Goal: Information Seeking & Learning: Learn about a topic

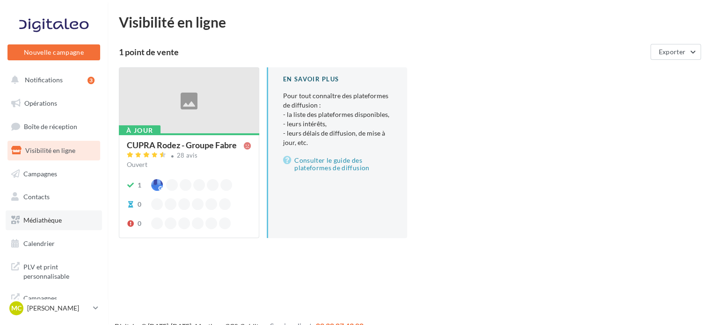
click at [58, 220] on span "Médiathèque" at bounding box center [42, 220] width 38 height 8
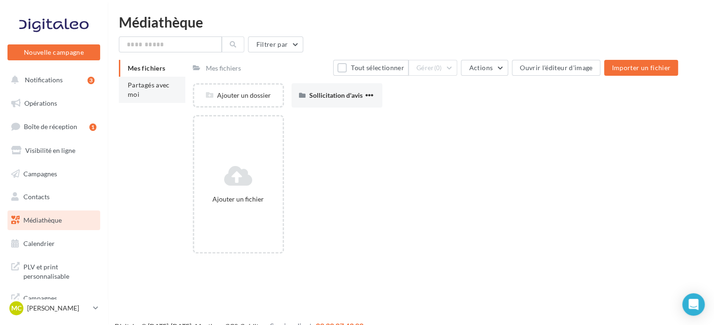
click at [147, 87] on span "Partagés avec moi" at bounding box center [149, 89] width 42 height 17
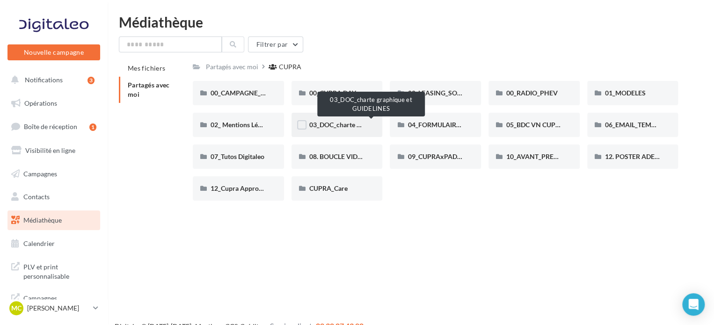
click at [349, 127] on span "03_DOC_charte graphique et GUIDELINES" at bounding box center [370, 125] width 123 height 8
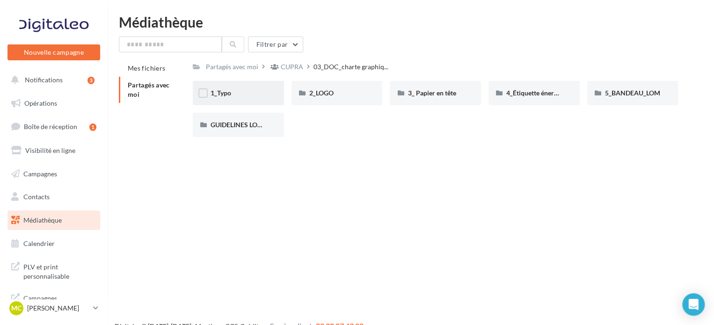
click at [219, 95] on span "1_Typo" at bounding box center [221, 93] width 21 height 8
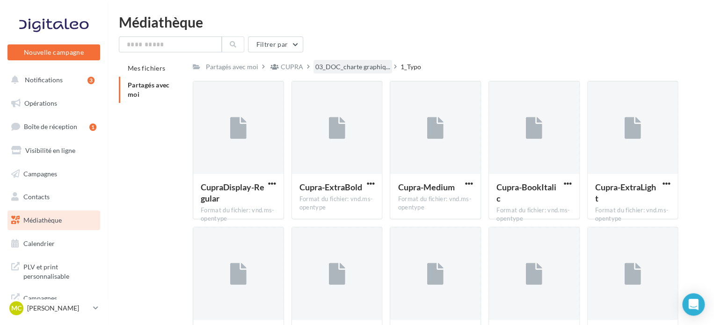
click at [354, 73] on div "03_DOC_charte graphiq..." at bounding box center [353, 67] width 79 height 14
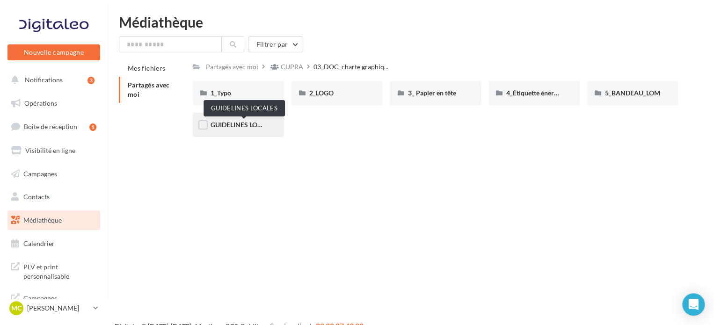
click at [241, 123] on span "GUIDELINES LOCALES" at bounding box center [244, 125] width 66 height 8
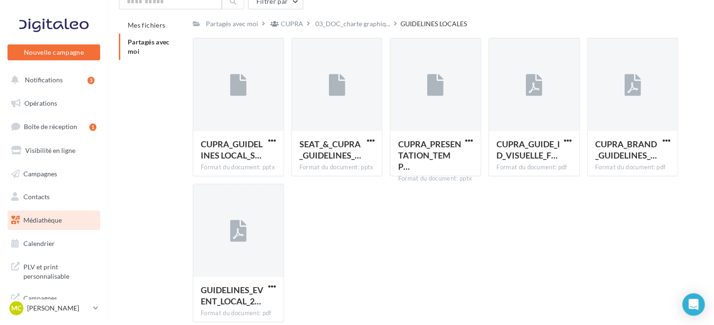
scroll to position [25, 0]
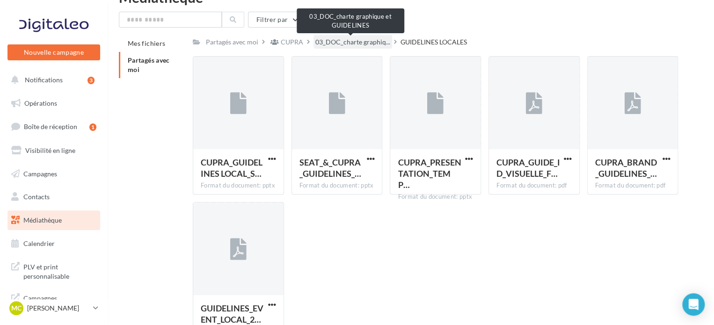
click at [373, 39] on span "03_DOC_charte graphiq..." at bounding box center [352, 41] width 75 height 9
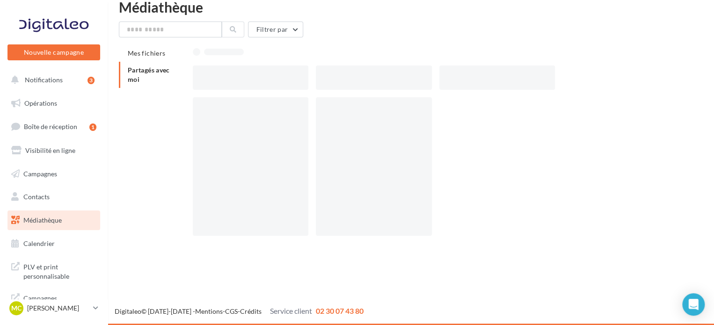
scroll to position [15, 0]
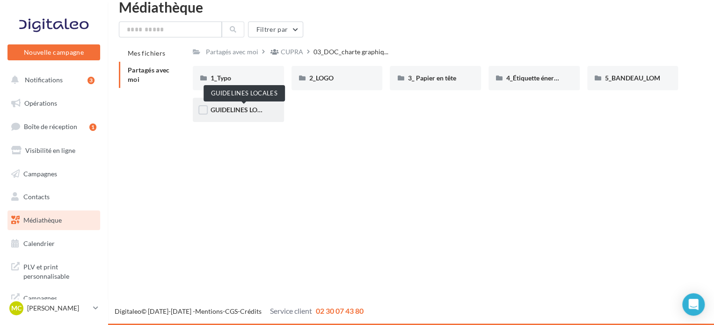
click at [230, 111] on span "GUIDELINES LOCALES" at bounding box center [244, 110] width 66 height 8
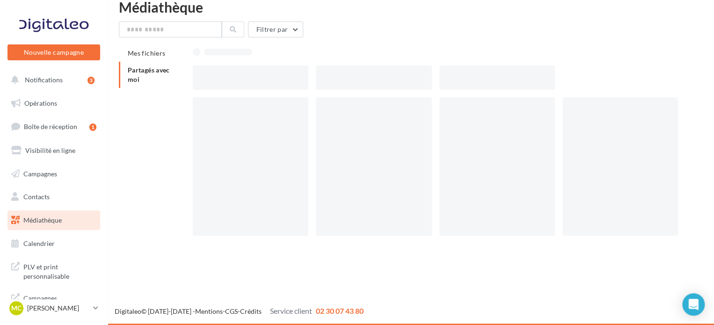
scroll to position [25, 0]
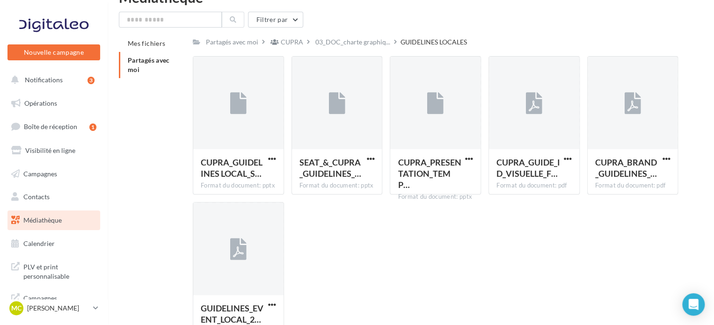
click at [133, 64] on li "Partagés avec moi" at bounding box center [152, 65] width 66 height 26
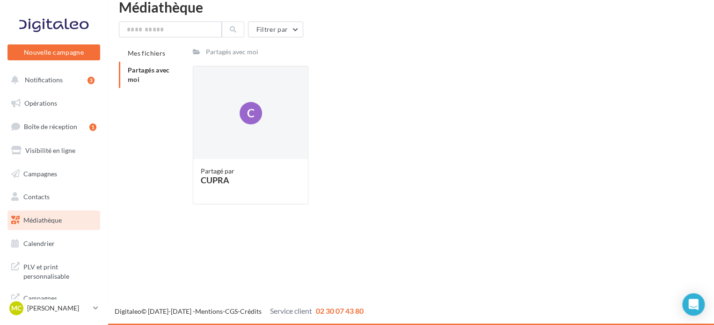
click at [249, 52] on div "Partagés avec moi" at bounding box center [232, 51] width 52 height 9
click at [253, 132] on div "C" at bounding box center [250, 113] width 115 height 94
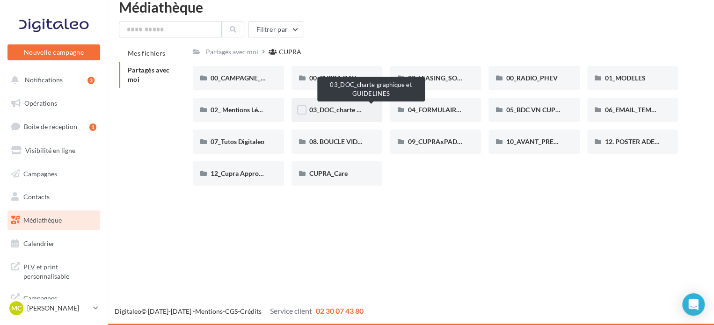
click at [347, 108] on span "03_DOC_charte graphique et GUIDELINES" at bounding box center [370, 110] width 123 height 8
